Goal: Task Accomplishment & Management: Manage account settings

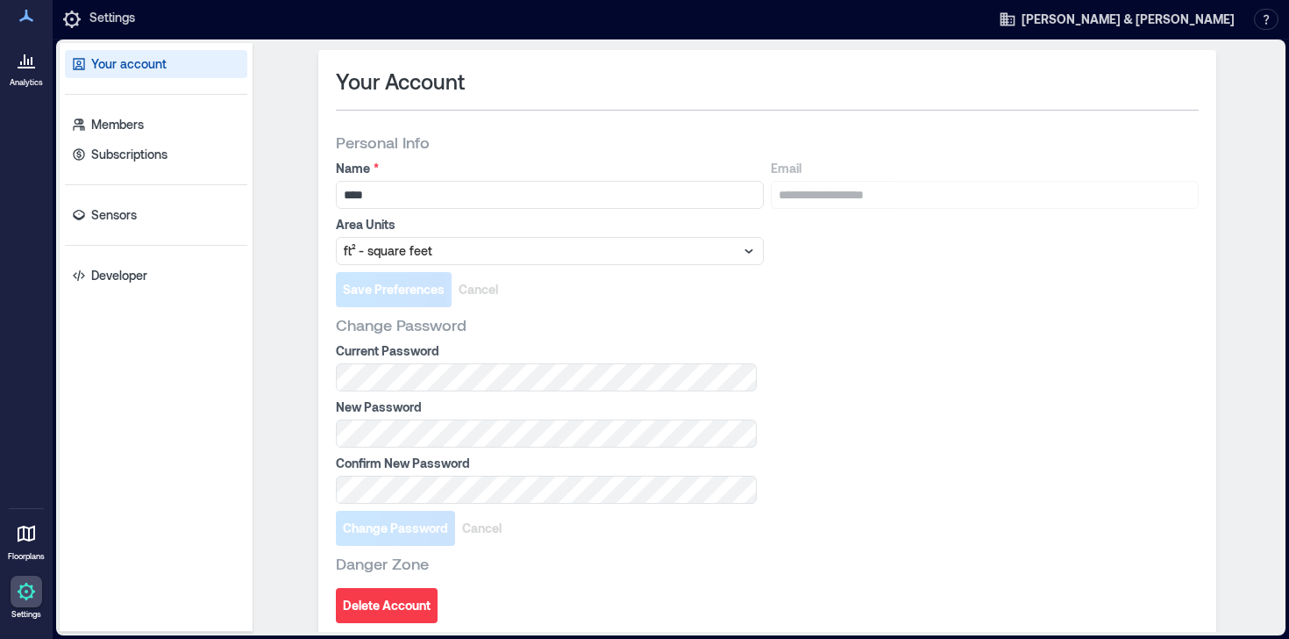
click at [124, 239] on div "Your account Members Subscriptions Sensors Developer" at bounding box center [156, 337] width 193 height 589
click at [118, 220] on p "Sensors" at bounding box center [114, 215] width 46 height 18
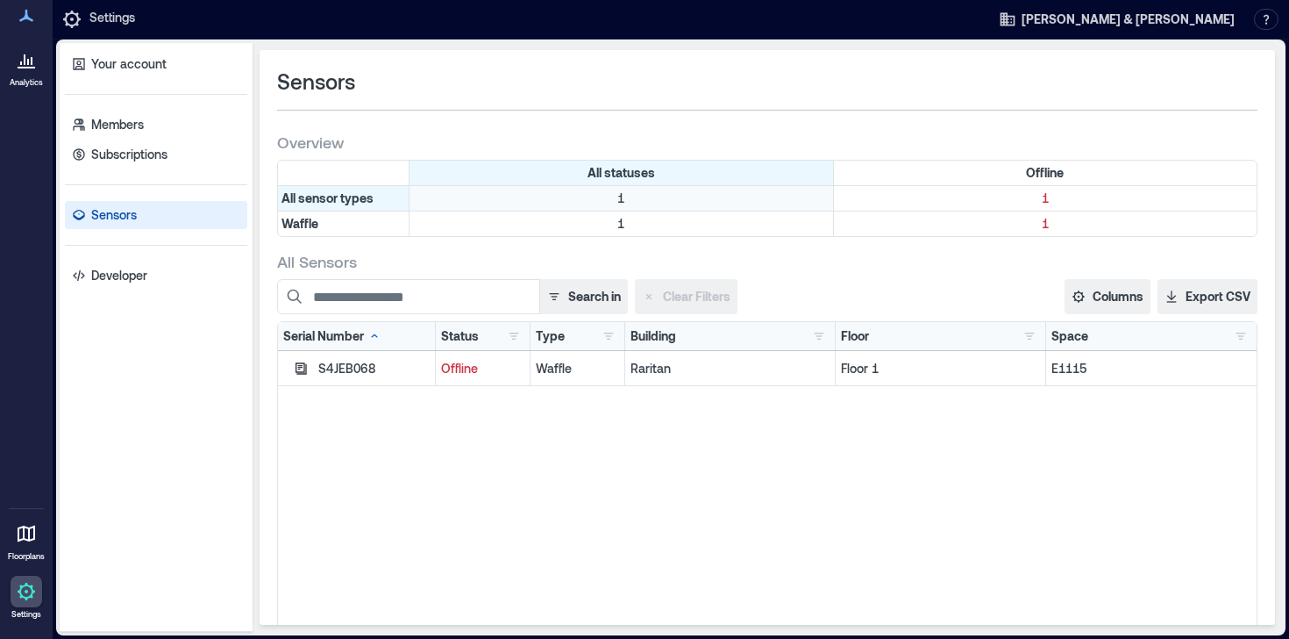
click at [523, 202] on p "1" at bounding box center [621, 198] width 417 height 18
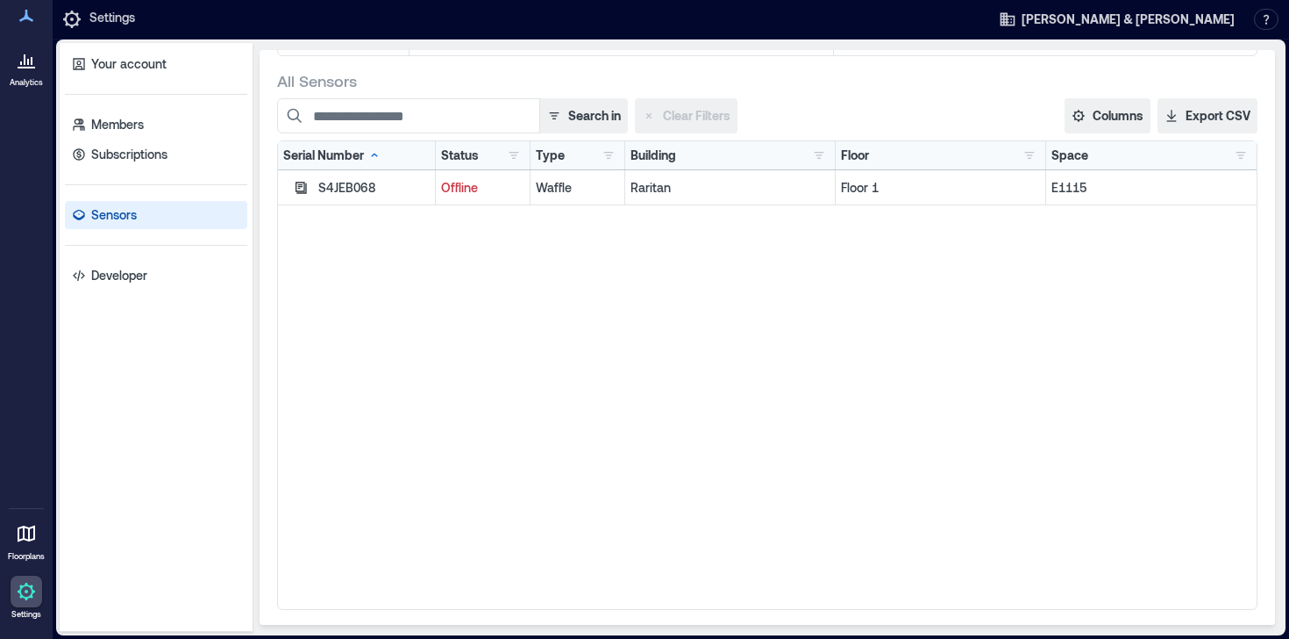
scroll to position [183, 0]
click at [885, 181] on p "Floor 1" at bounding box center [940, 185] width 199 height 18
click at [452, 184] on p "Offline" at bounding box center [482, 185] width 83 height 18
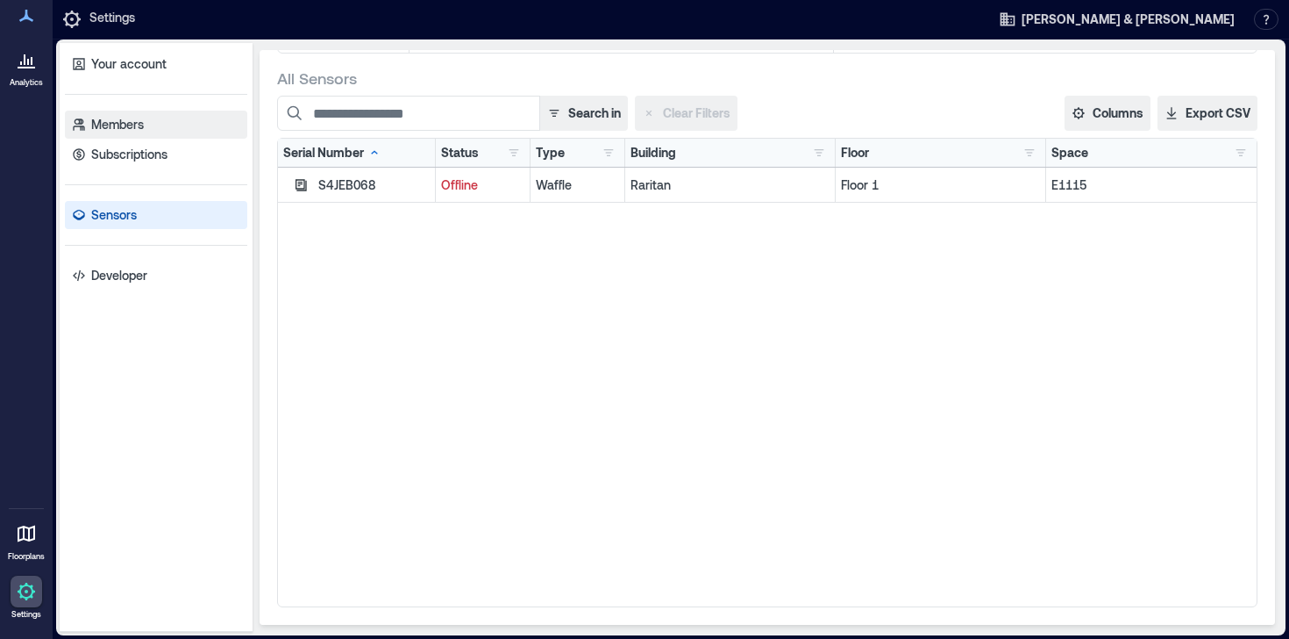
click at [106, 119] on p "Members" at bounding box center [117, 125] width 53 height 18
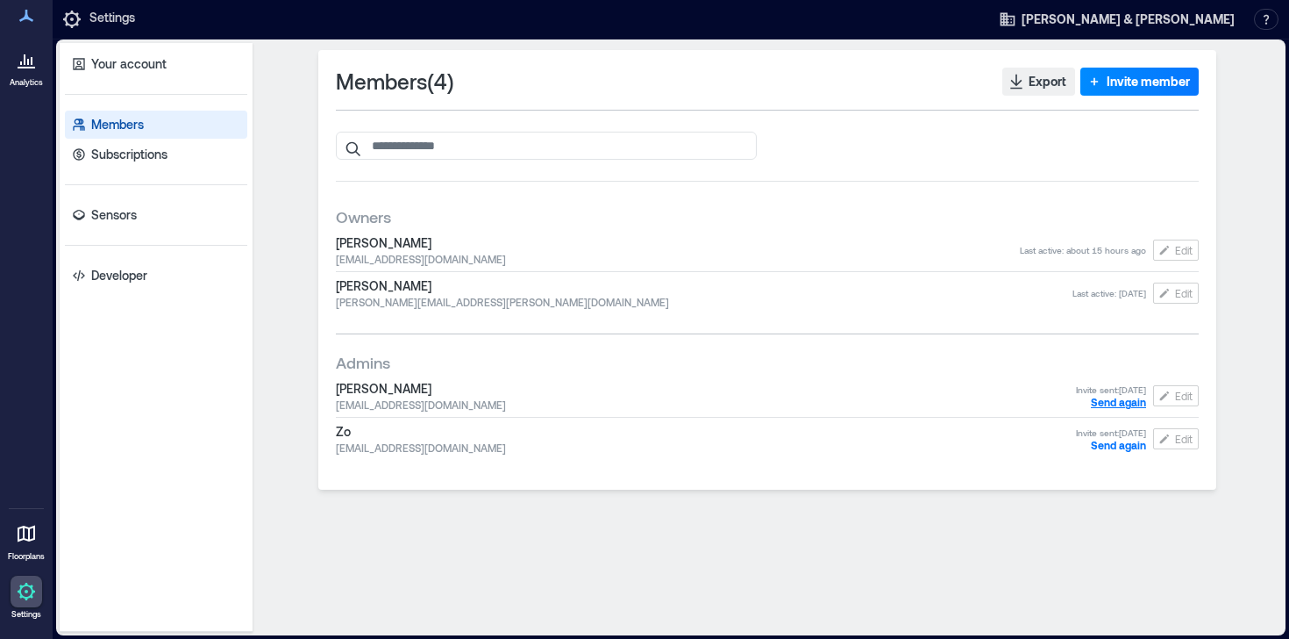
click at [1117, 406] on span "Send again" at bounding box center [1118, 402] width 55 height 12
click at [1115, 449] on span "Send again" at bounding box center [1118, 445] width 55 height 12
click at [435, 412] on div "[PERSON_NAME] [EMAIL_ADDRESS][DOMAIN_NAME] Last active : 1 minute ago Edit" at bounding box center [767, 395] width 863 height 39
click at [409, 409] on span "[EMAIL_ADDRESS][DOMAIN_NAME]" at bounding box center [691, 404] width 710 height 14
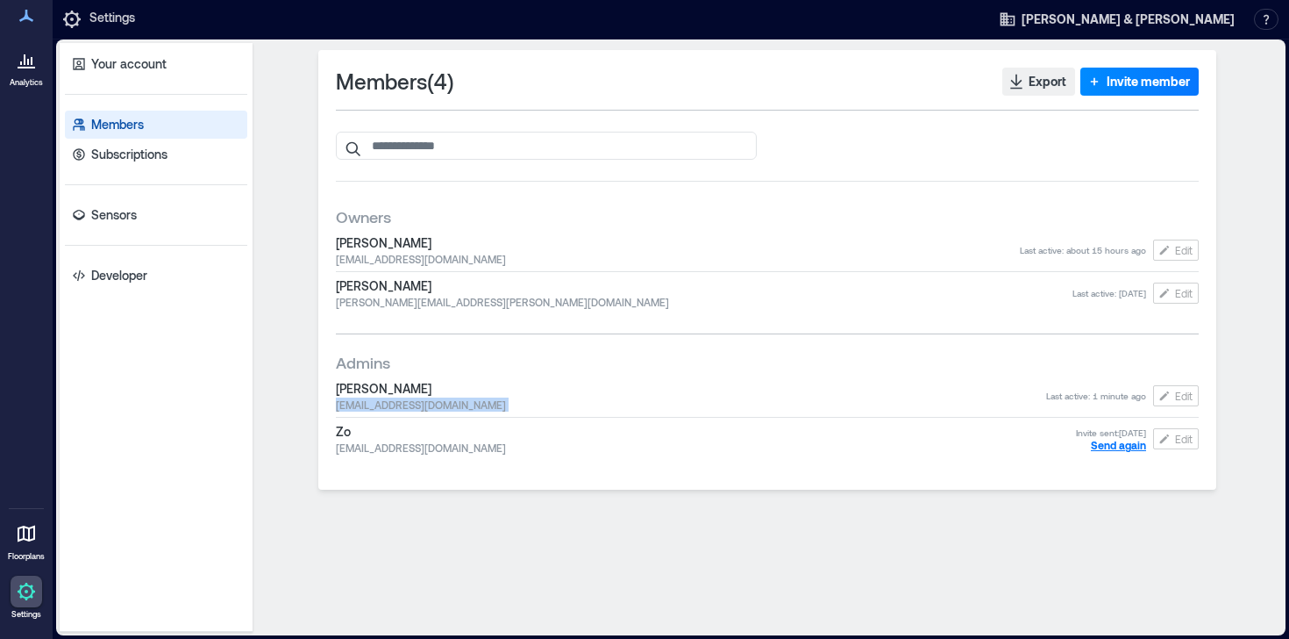
click at [409, 409] on span "[EMAIL_ADDRESS][DOMAIN_NAME]" at bounding box center [691, 404] width 710 height 14
click at [417, 409] on span "[EMAIL_ADDRESS][DOMAIN_NAME]" at bounding box center [691, 404] width 710 height 14
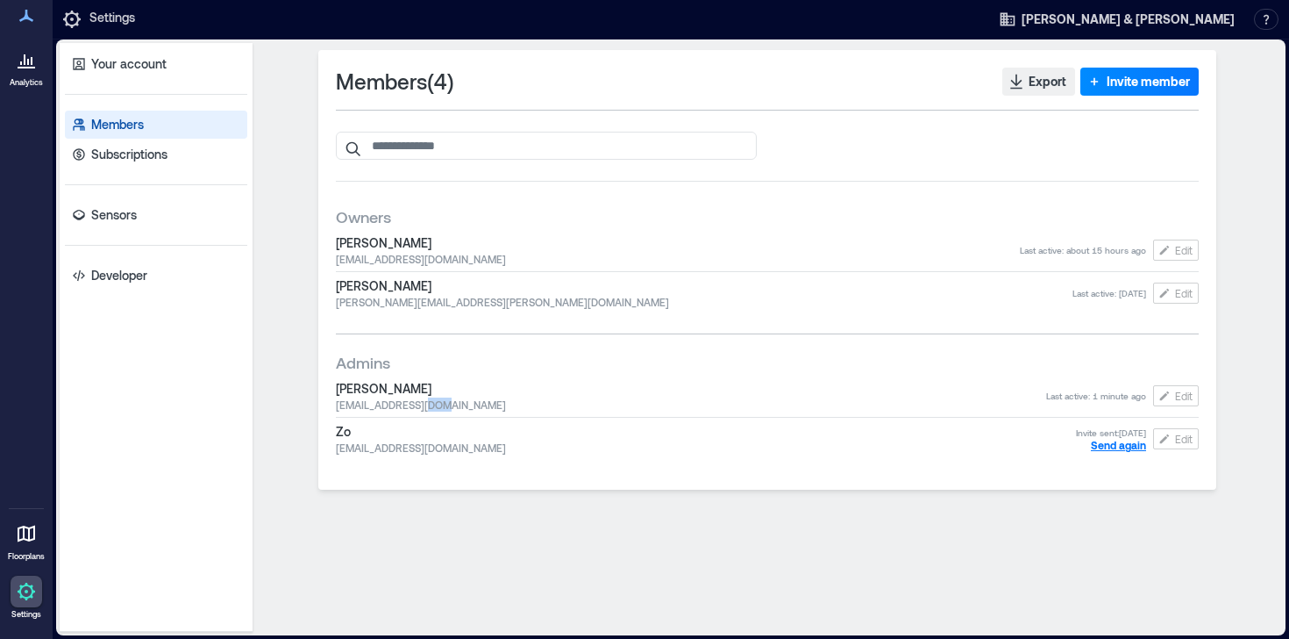
click at [417, 409] on span "[EMAIL_ADDRESS][DOMAIN_NAME]" at bounding box center [691, 404] width 710 height 14
click at [567, 400] on span "[EMAIL_ADDRESS][DOMAIN_NAME]" at bounding box center [691, 404] width 710 height 14
click at [442, 396] on span "[PERSON_NAME]" at bounding box center [691, 389] width 710 height 18
click at [161, 220] on link "Sensors" at bounding box center [156, 215] width 182 height 28
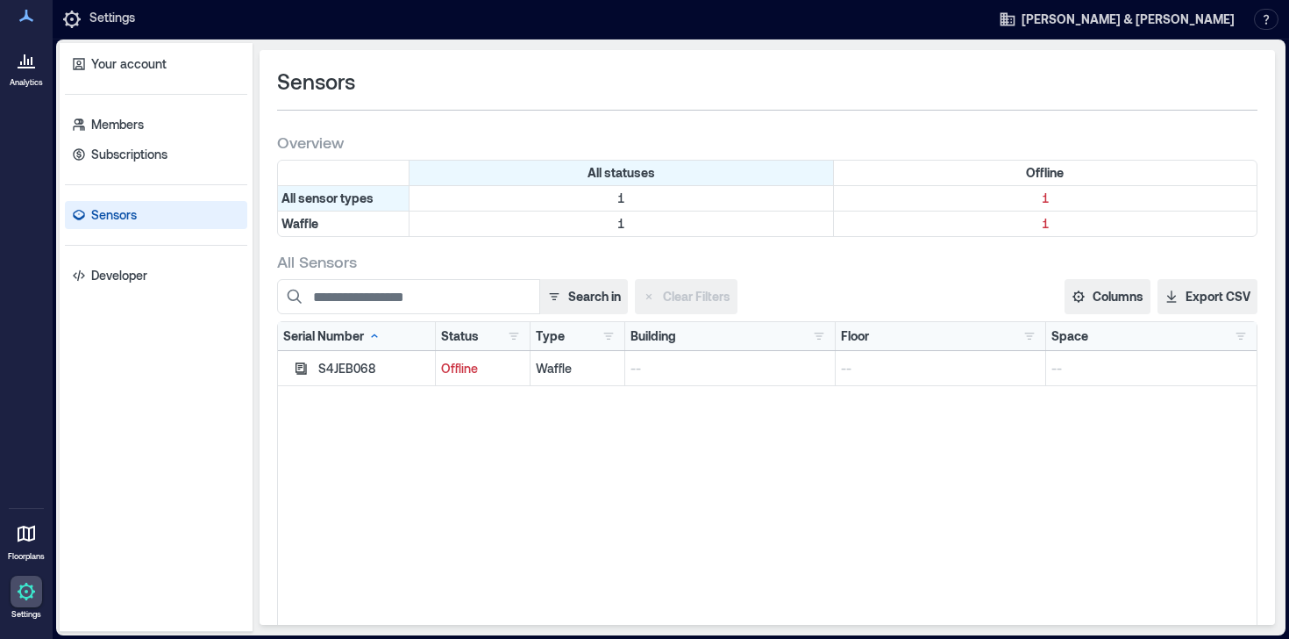
click at [459, 357] on div "Offline" at bounding box center [483, 368] width 95 height 35
click at [121, 175] on div "Your account Members Subscriptions Sensors Developer" at bounding box center [156, 337] width 193 height 589
click at [104, 132] on p "Members" at bounding box center [117, 125] width 53 height 18
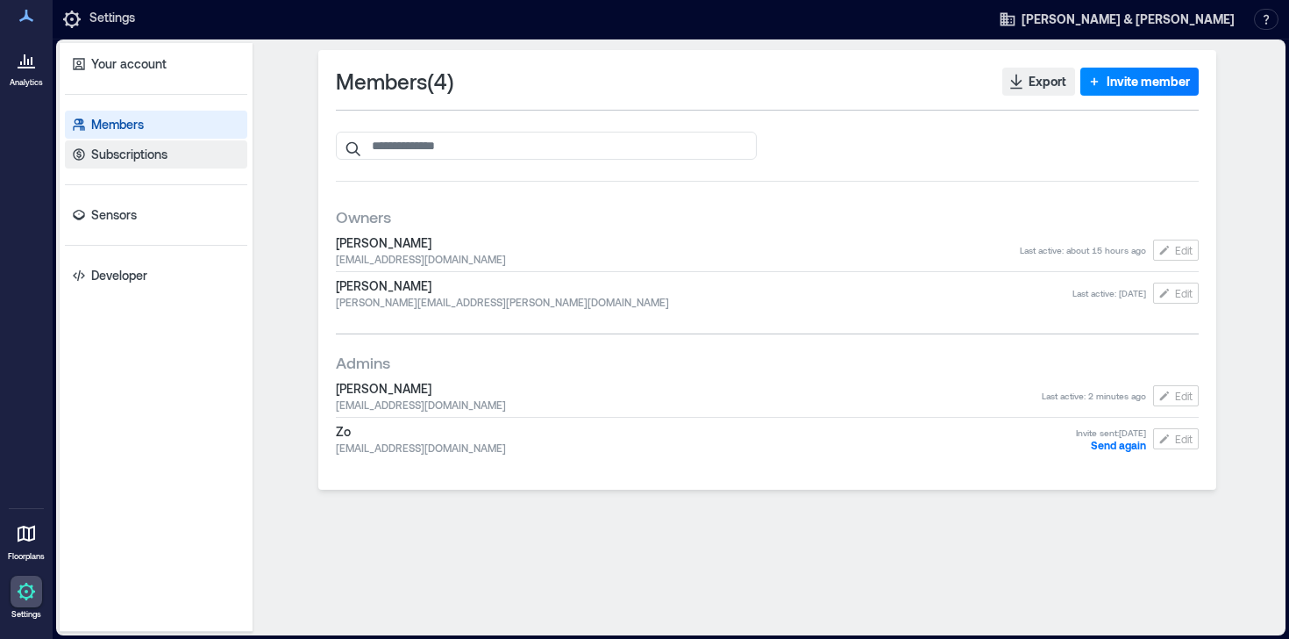
click at [111, 163] on link "Subscriptions" at bounding box center [156, 154] width 182 height 28
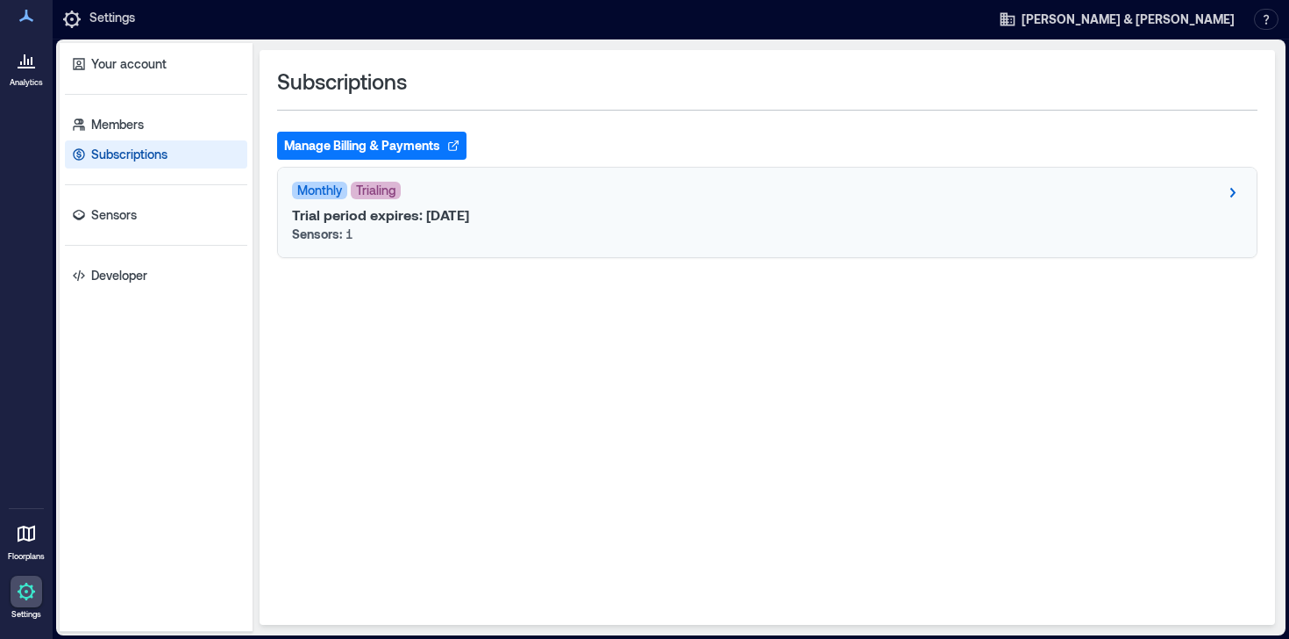
click at [710, 216] on div "Trial period expires: [DATE] Sensors: 1" at bounding box center [767, 224] width 951 height 37
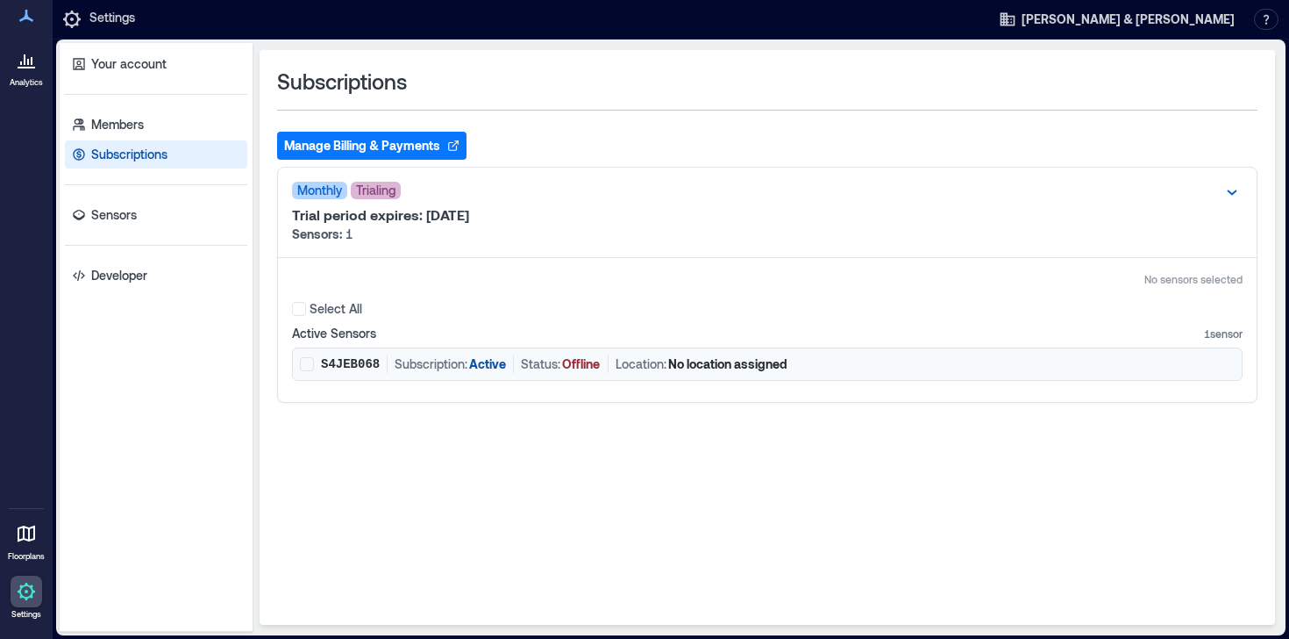
click at [309, 360] on span at bounding box center [307, 364] width 14 height 14
click at [309, 360] on polyline at bounding box center [307, 363] width 8 height 7
click at [96, 201] on link "Sensors" at bounding box center [156, 215] width 182 height 28
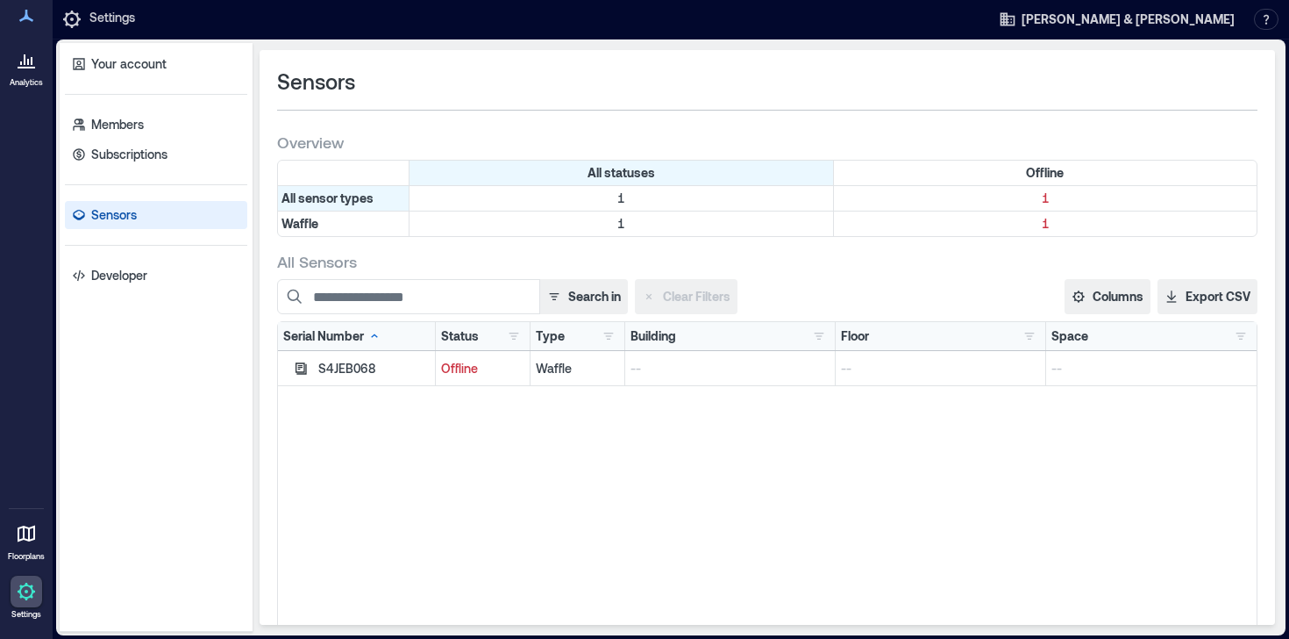
click at [18, 68] on icon at bounding box center [26, 59] width 21 height 21
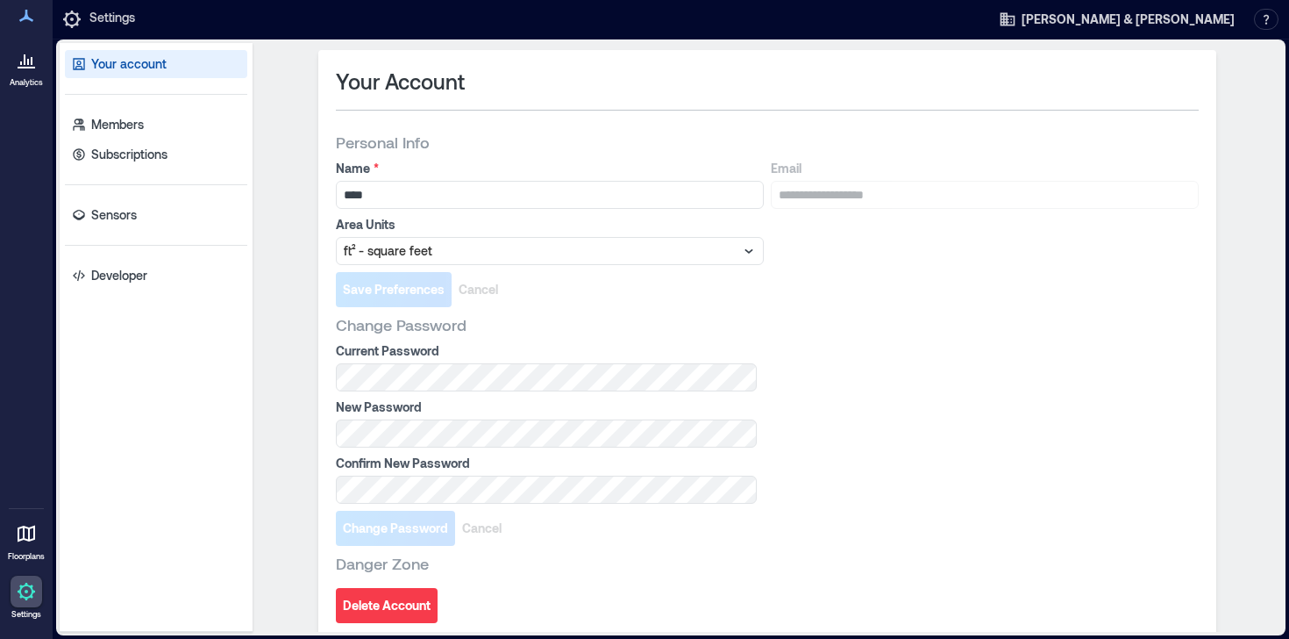
click at [30, 39] on div "Analytics" at bounding box center [26, 46] width 44 height 93
click at [28, 26] on icon at bounding box center [26, 15] width 21 height 21
click at [120, 128] on p "Members" at bounding box center [117, 125] width 53 height 18
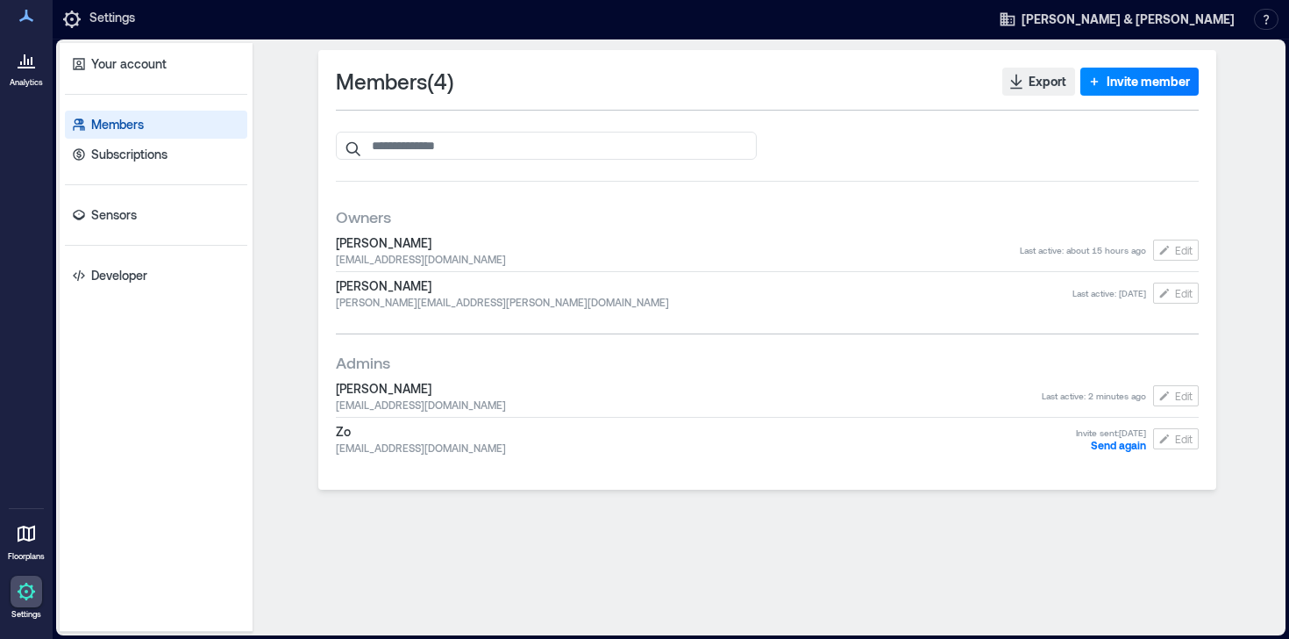
click at [27, 546] on div at bounding box center [27, 534] width 32 height 32
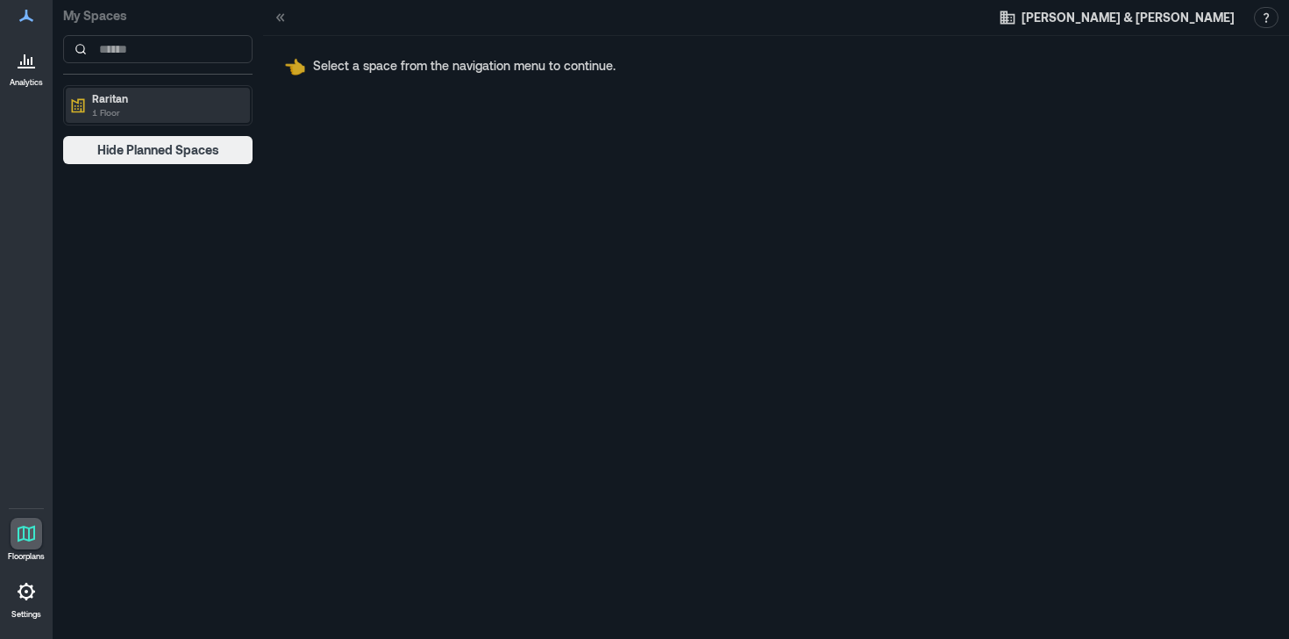
click at [122, 111] on p "1 Floor" at bounding box center [165, 112] width 147 height 14
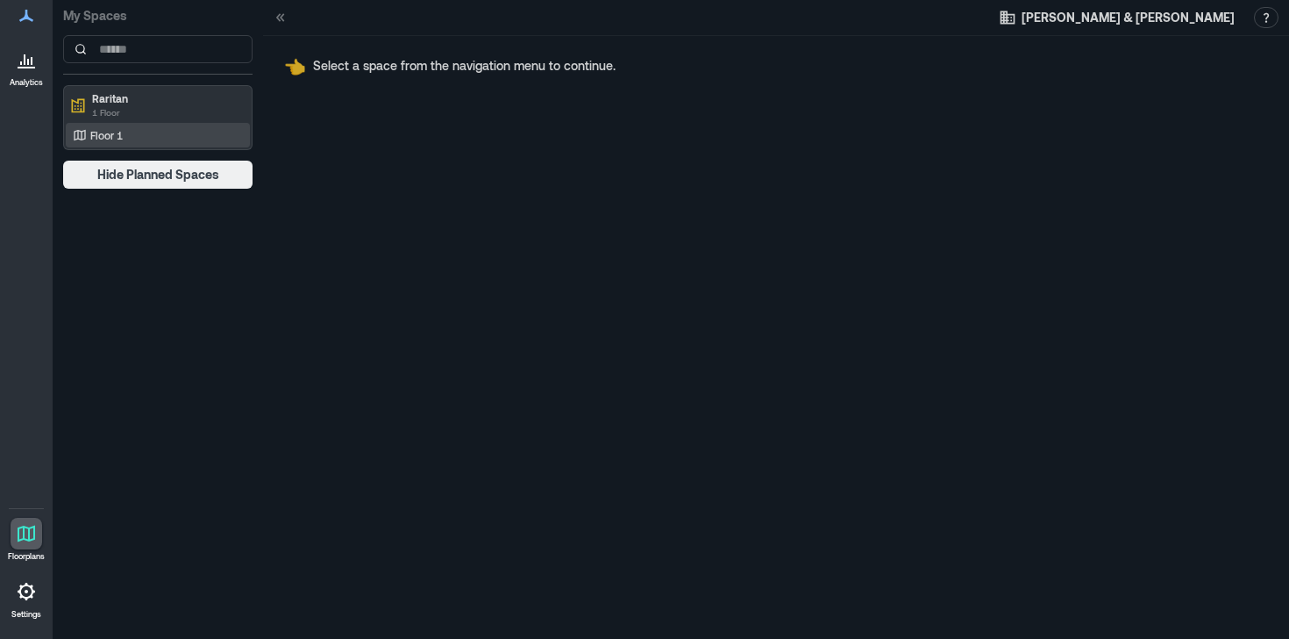
click at [122, 135] on p "Floor 1" at bounding box center [106, 135] width 32 height 14
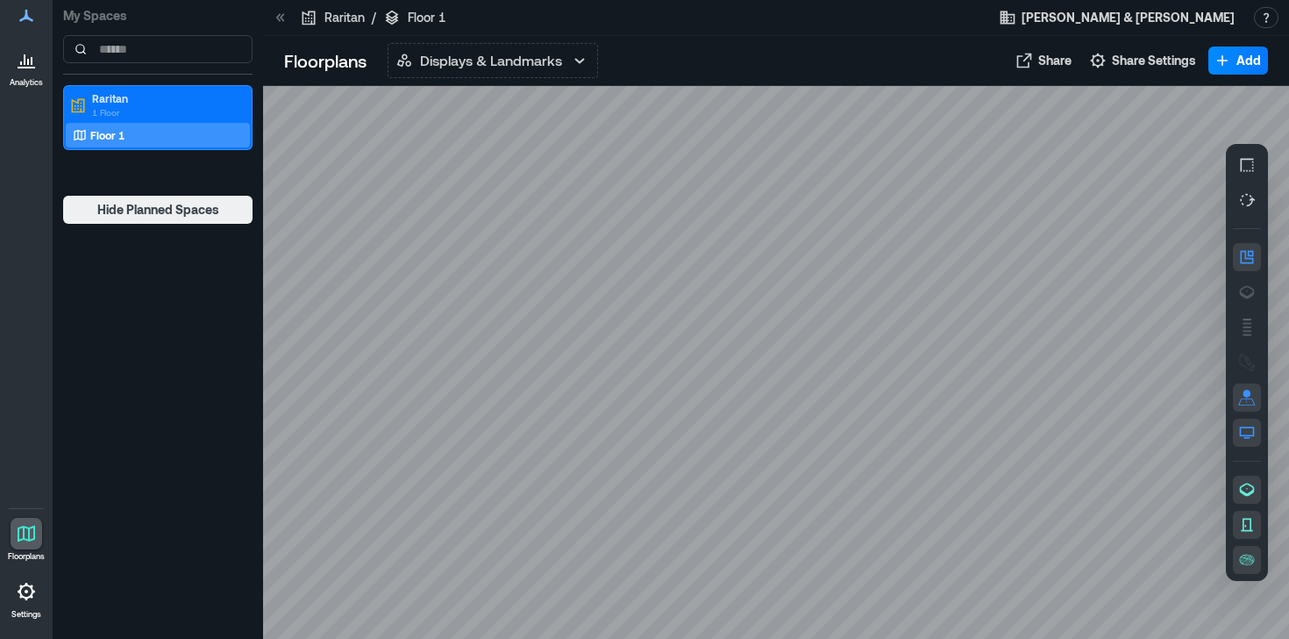
drag, startPoint x: 756, startPoint y: 275, endPoint x: 673, endPoint y: 271, distance: 83.4
click at [673, 271] on div at bounding box center [776, 362] width 1026 height 553
click at [22, 32] on div at bounding box center [27, 16] width 32 height 32
click at [29, 61] on icon at bounding box center [26, 59] width 21 height 21
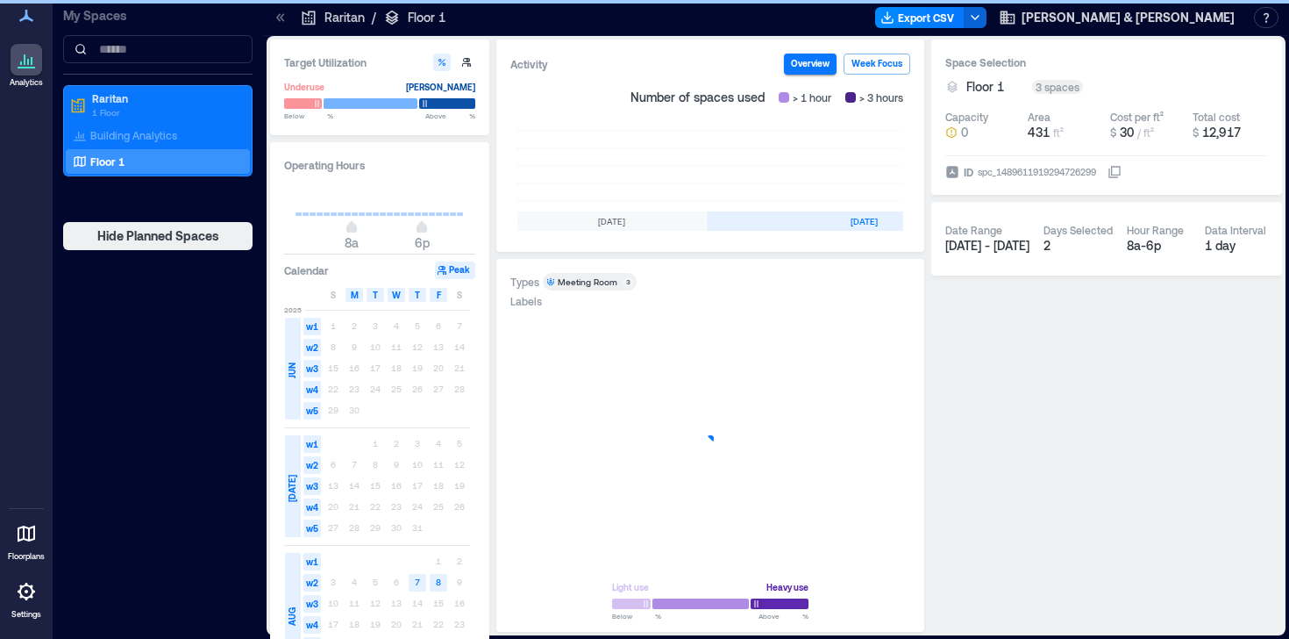
click at [33, 13] on icon at bounding box center [26, 15] width 21 height 21
click at [29, 66] on icon at bounding box center [26, 59] width 21 height 21
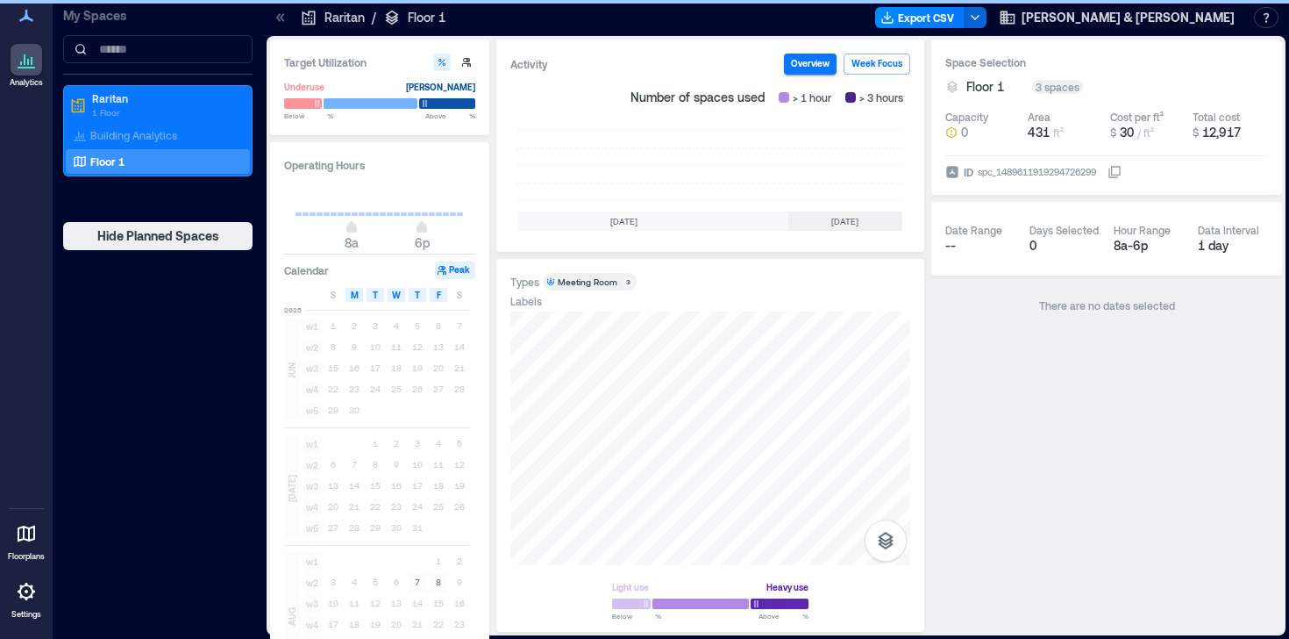
click at [22, 24] on icon at bounding box center [26, 15] width 21 height 21
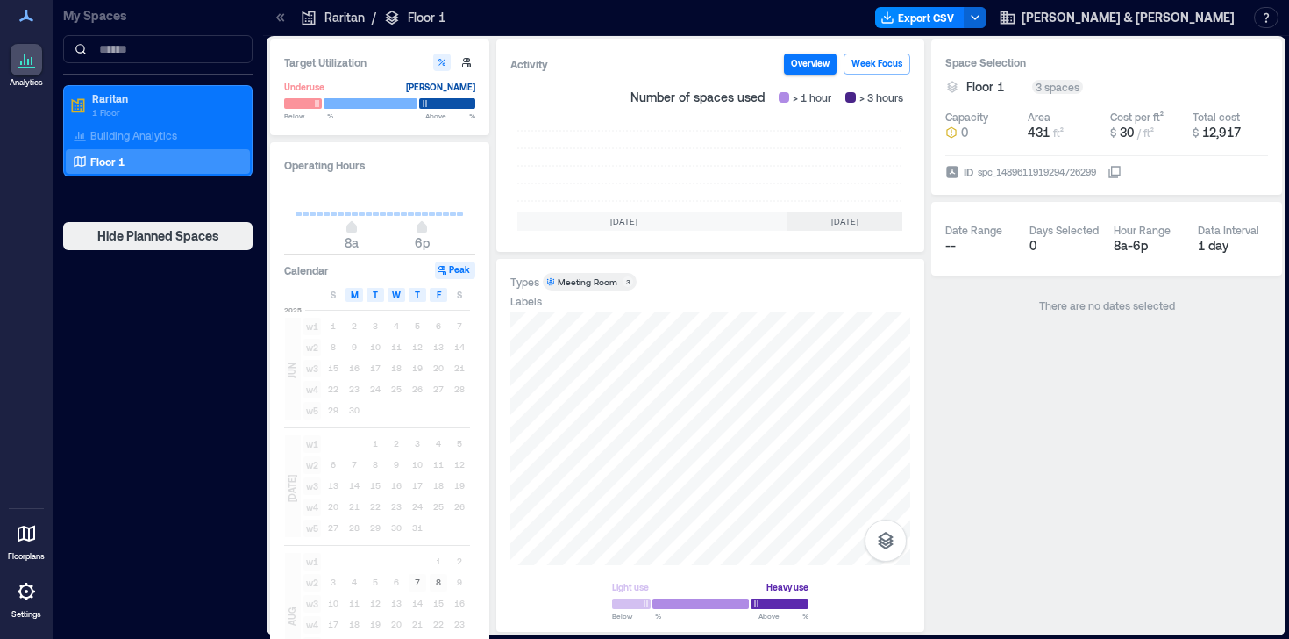
click at [22, 22] on icon at bounding box center [26, 16] width 14 height 12
click at [22, 75] on div at bounding box center [27, 60] width 32 height 32
click at [23, 21] on icon at bounding box center [26, 16] width 14 height 12
click at [115, 134] on p "Building Analytics" at bounding box center [133, 135] width 87 height 14
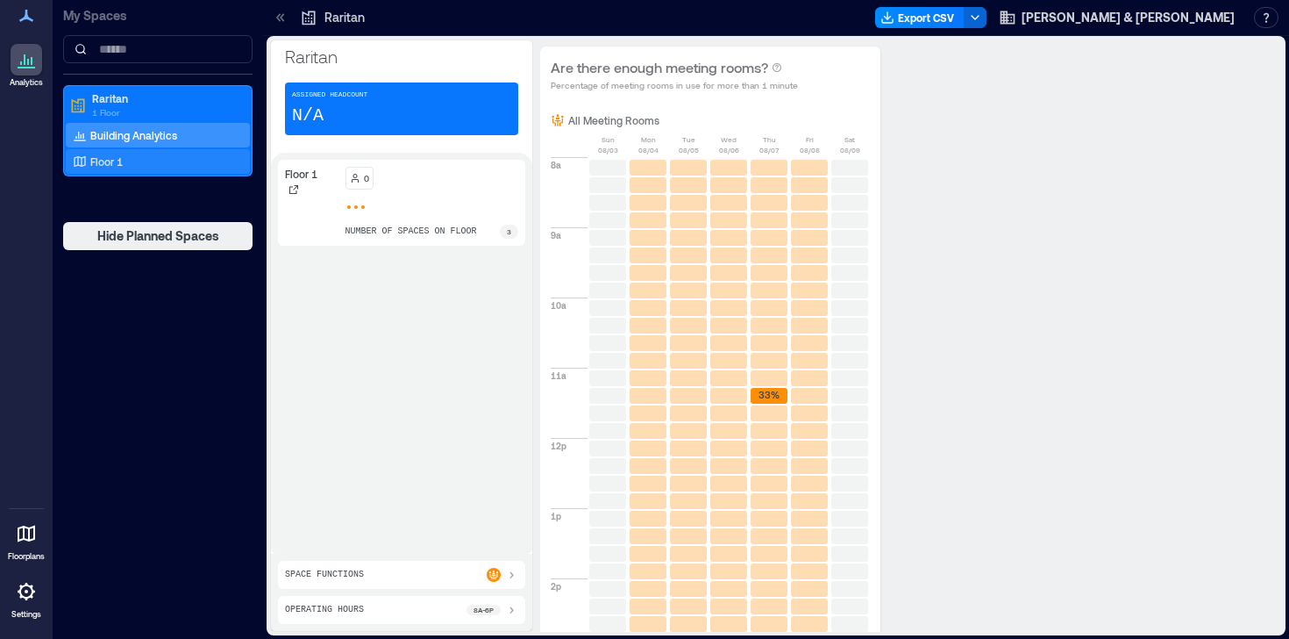
click at [98, 163] on p "Floor 1" at bounding box center [106, 161] width 32 height 14
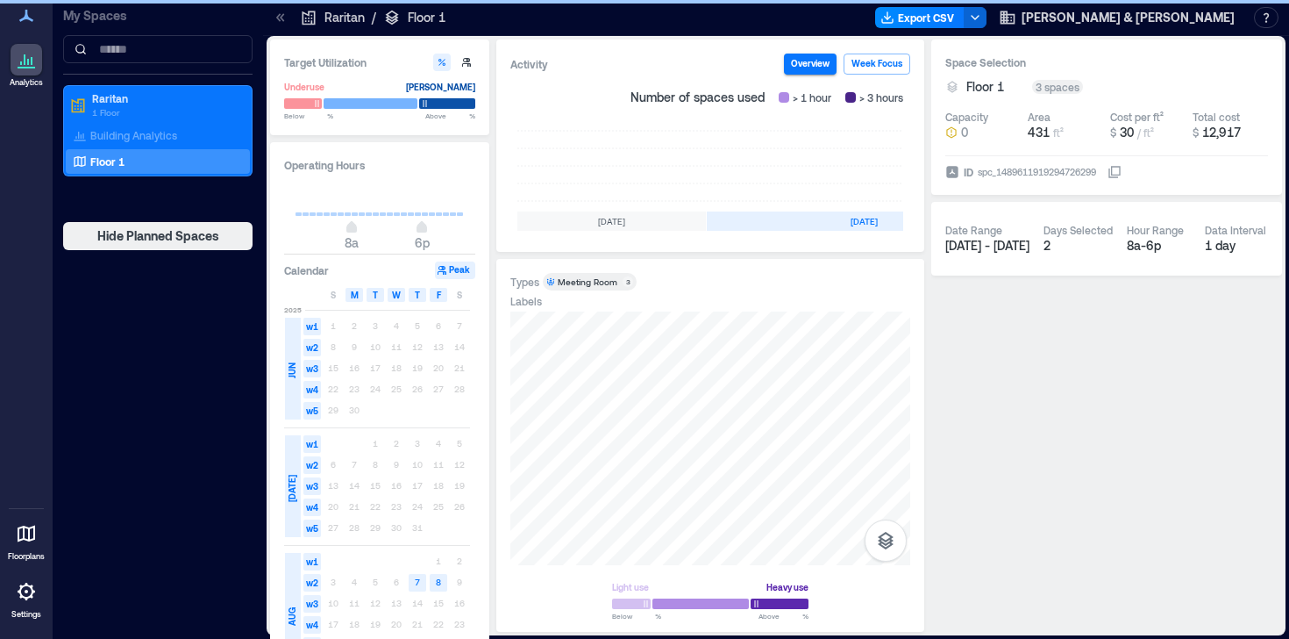
scroll to position [0, 561]
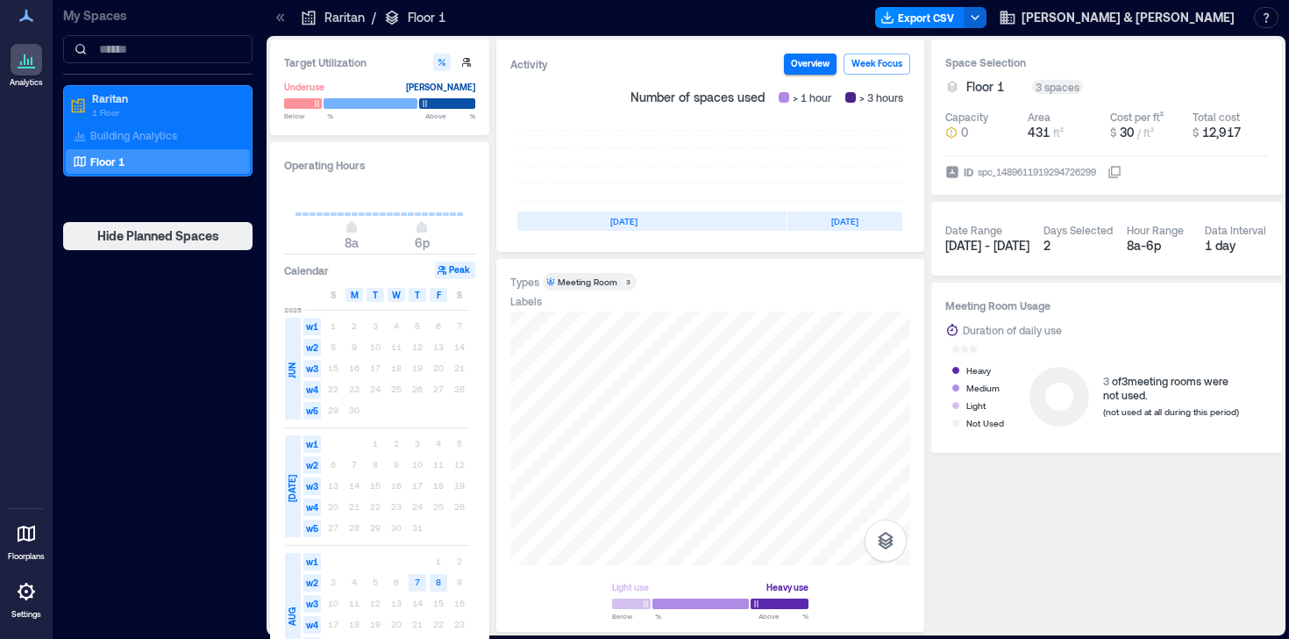
click at [31, 13] on icon at bounding box center [26, 15] width 21 height 21
click at [1192, 12] on span "[PERSON_NAME] & [PERSON_NAME]" at bounding box center [1128, 18] width 213 height 18
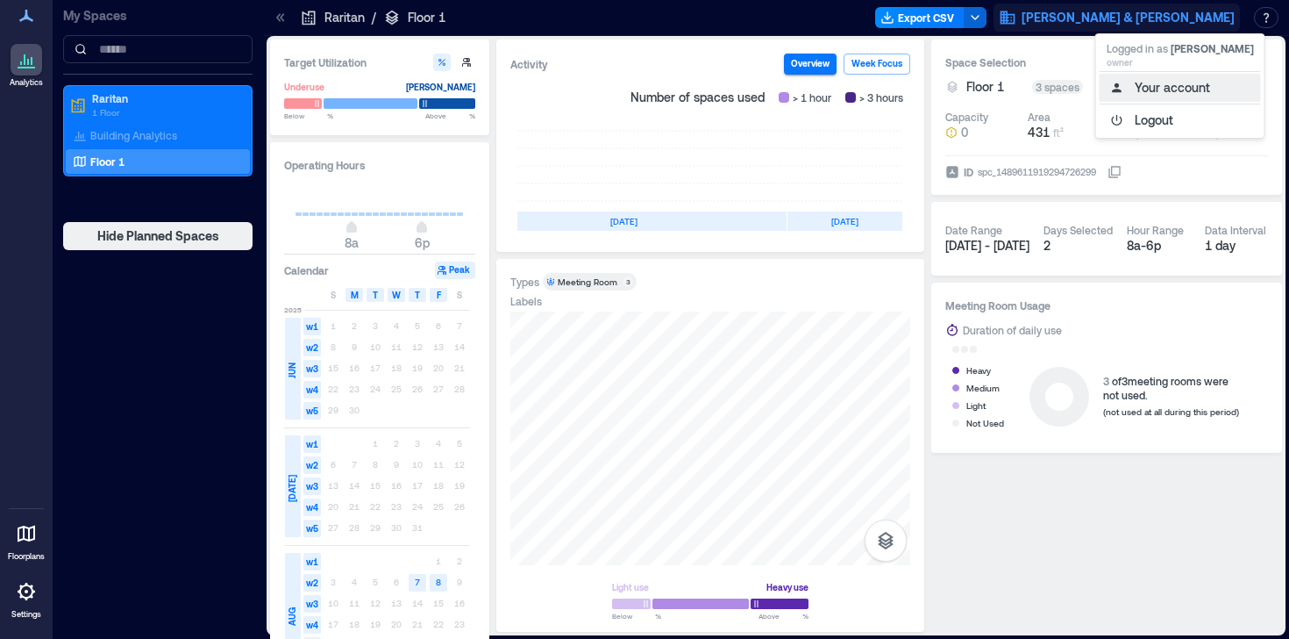
click at [1148, 83] on button "Your account" at bounding box center [1180, 88] width 161 height 28
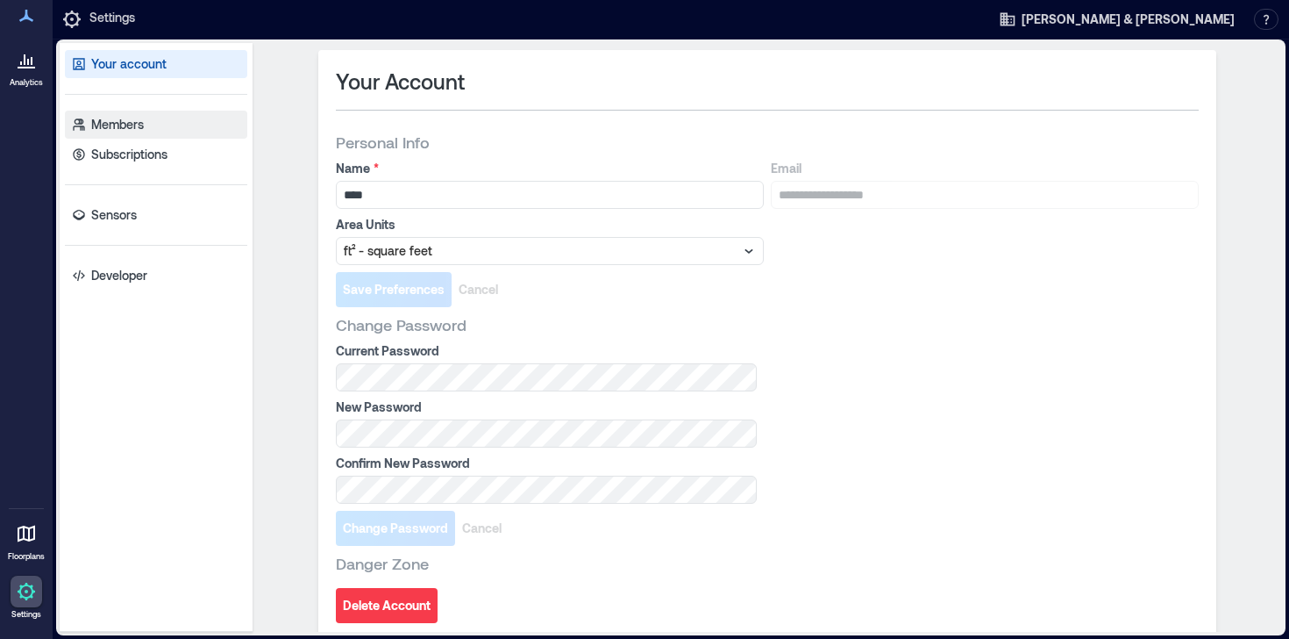
click at [111, 130] on p "Members" at bounding box center [117, 125] width 53 height 18
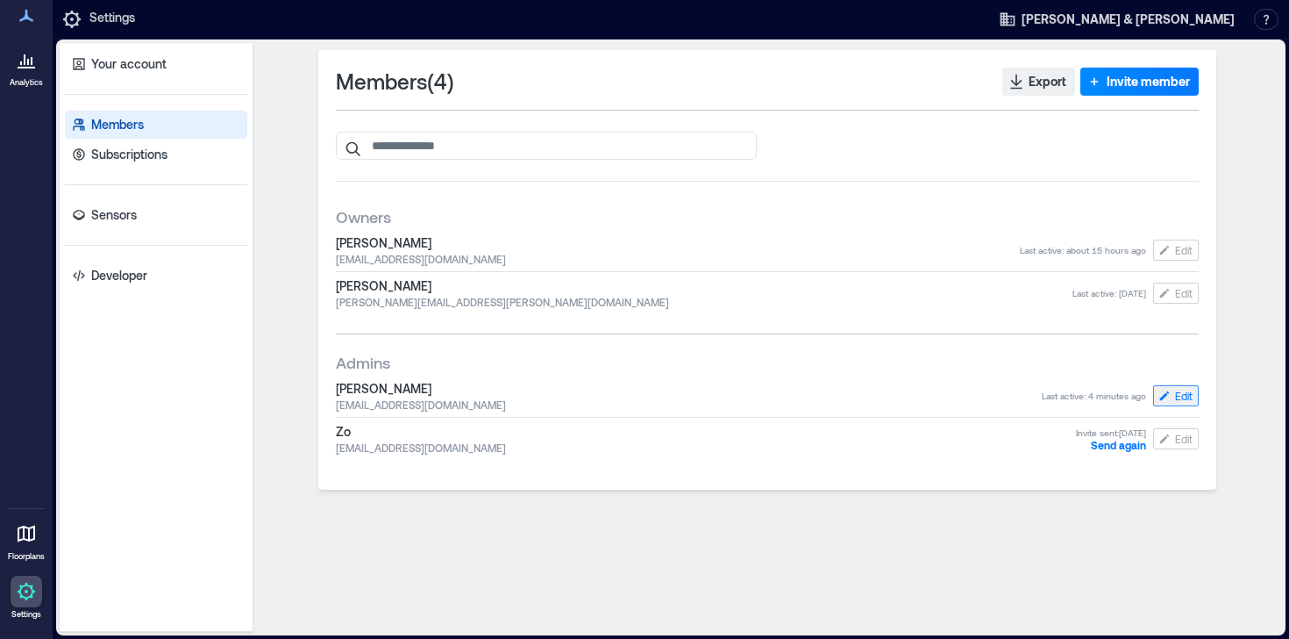
click at [1160, 389] on icon "button" at bounding box center [1165, 396] width 14 height 14
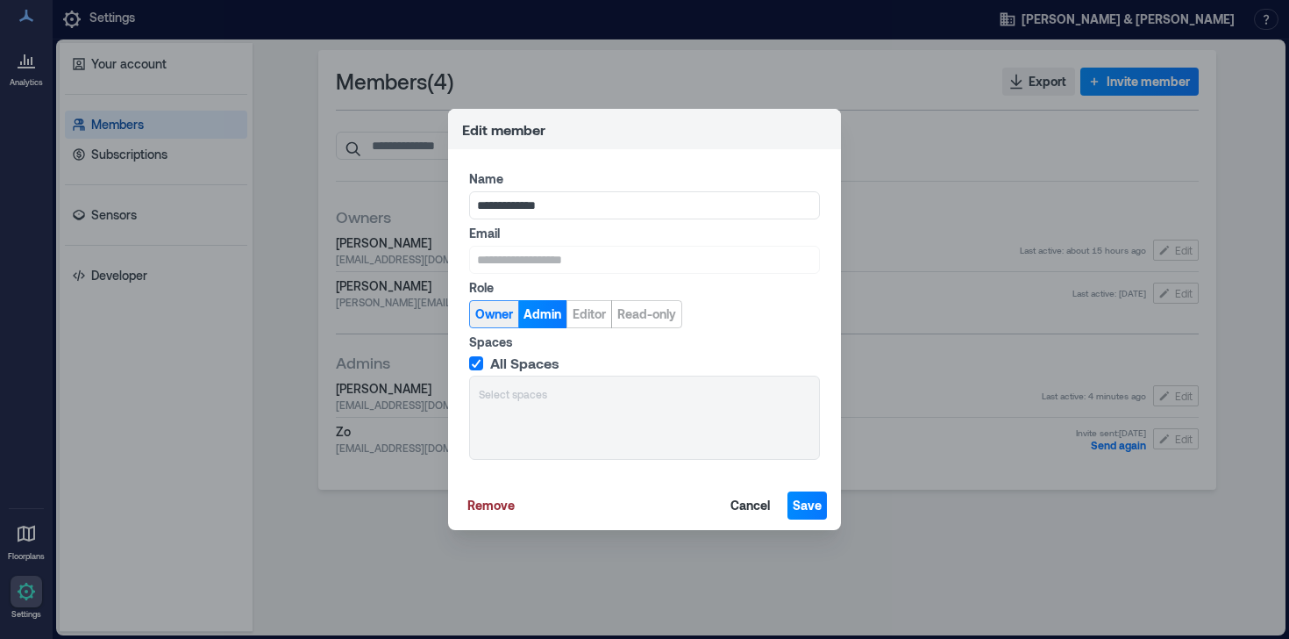
click at [505, 318] on span "Owner" at bounding box center [494, 314] width 38 height 18
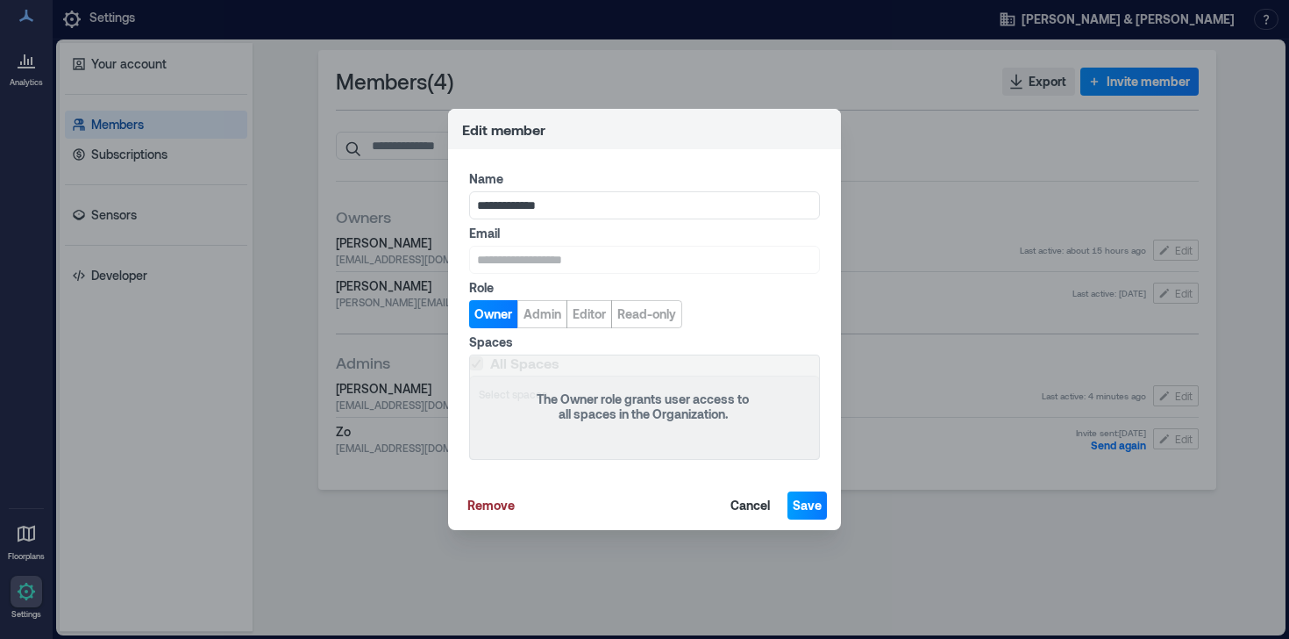
click at [807, 511] on span "Save" at bounding box center [807, 505] width 29 height 18
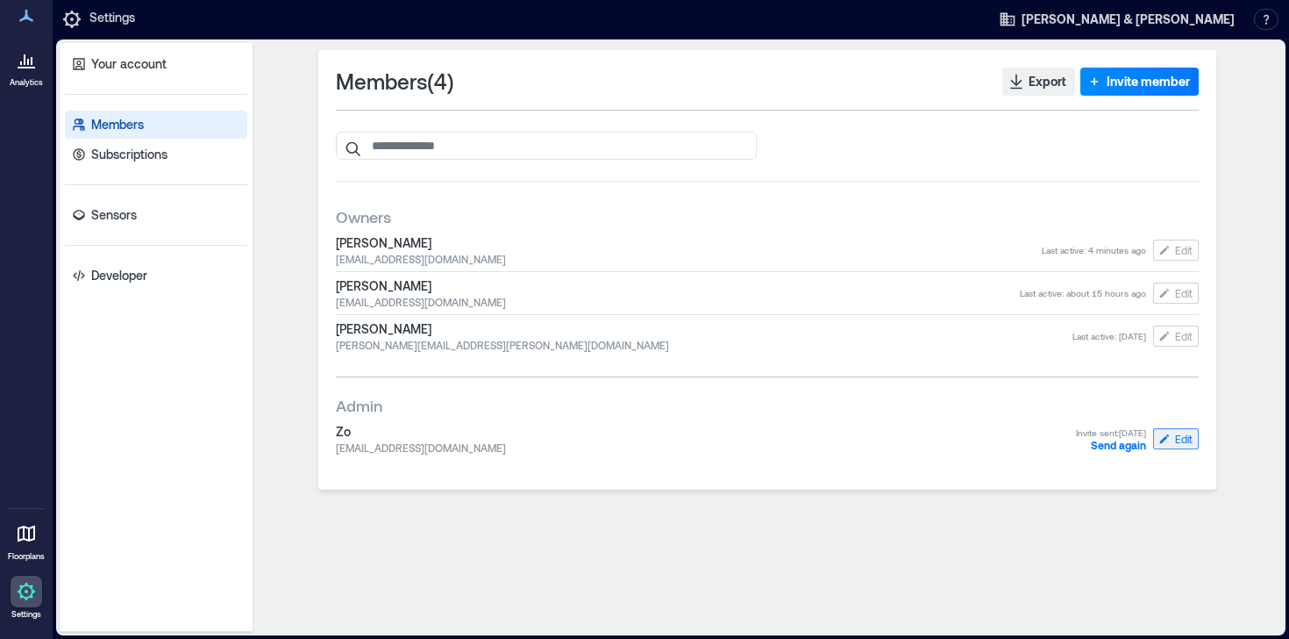
click at [1176, 439] on span "Edit" at bounding box center [1184, 439] width 18 height 14
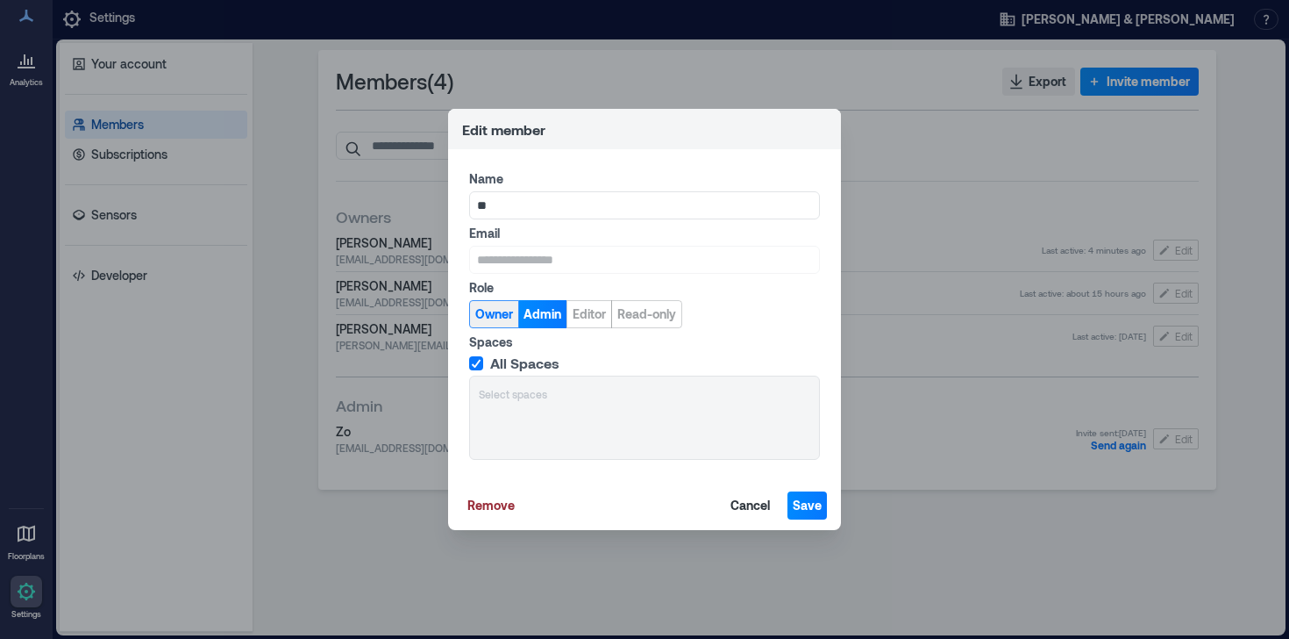
click at [483, 302] on button "Owner" at bounding box center [494, 314] width 50 height 28
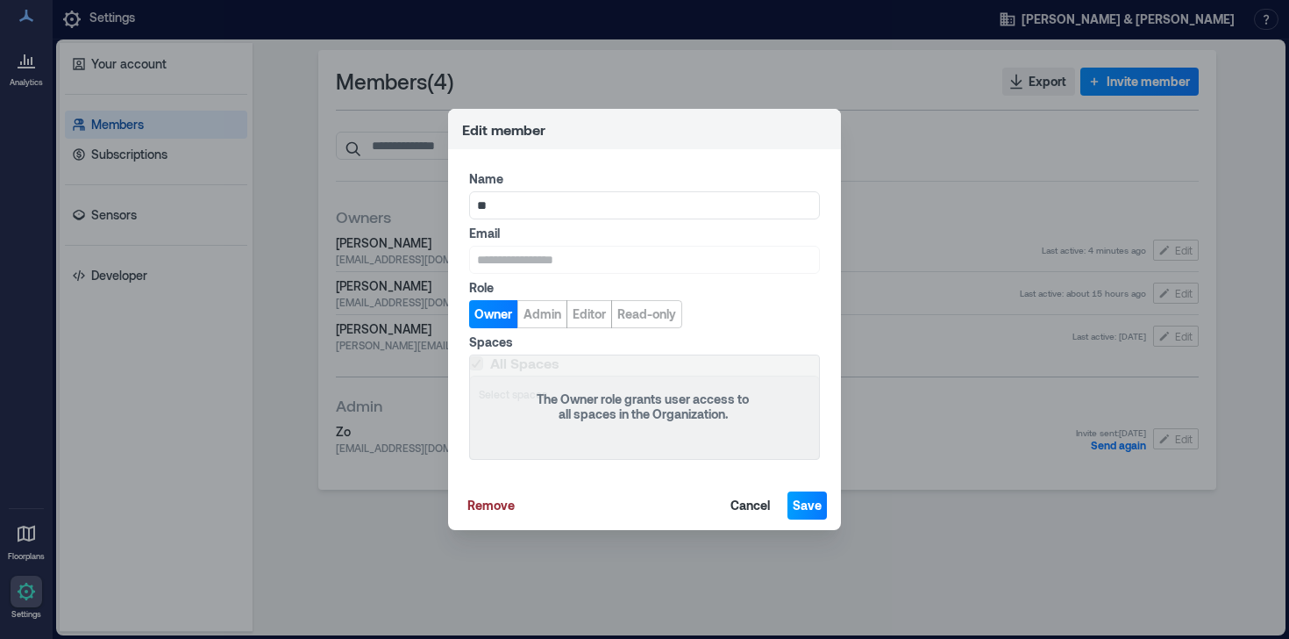
click at [804, 494] on button "Save" at bounding box center [807, 505] width 39 height 28
